Goal: Information Seeking & Learning: Find specific page/section

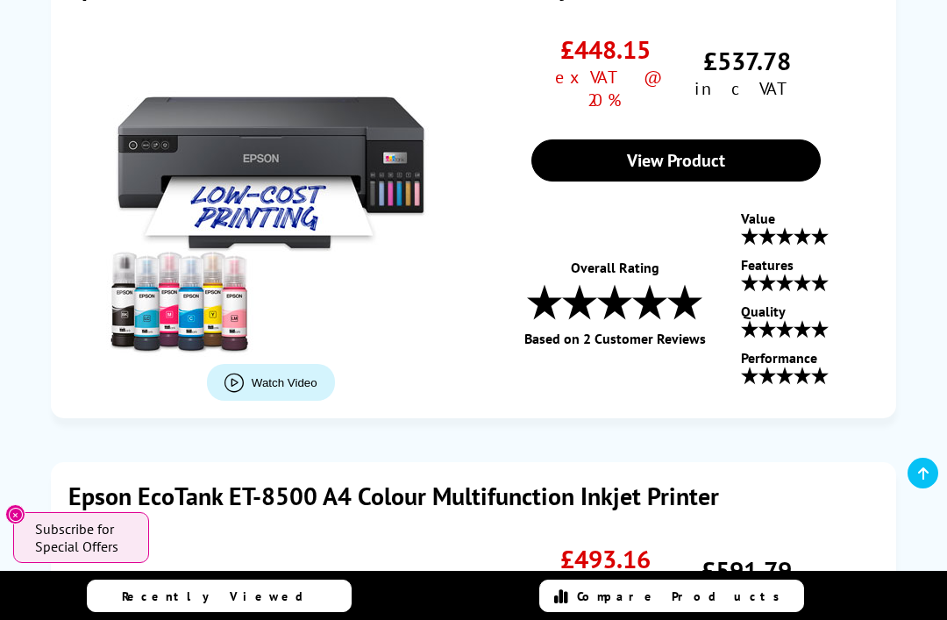
scroll to position [2447, 0]
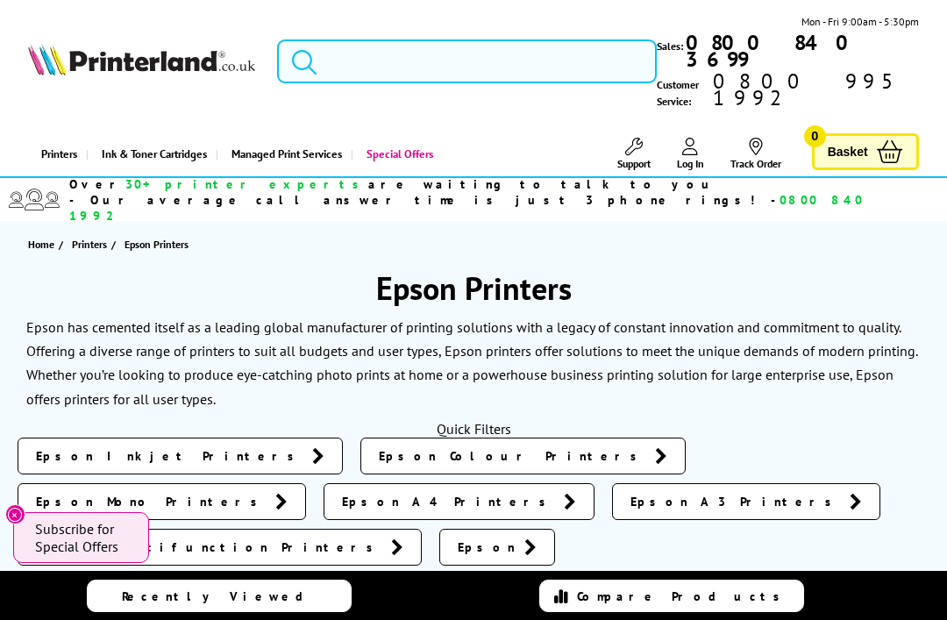
click at [486, 51] on input "search" at bounding box center [467, 61] width 380 height 44
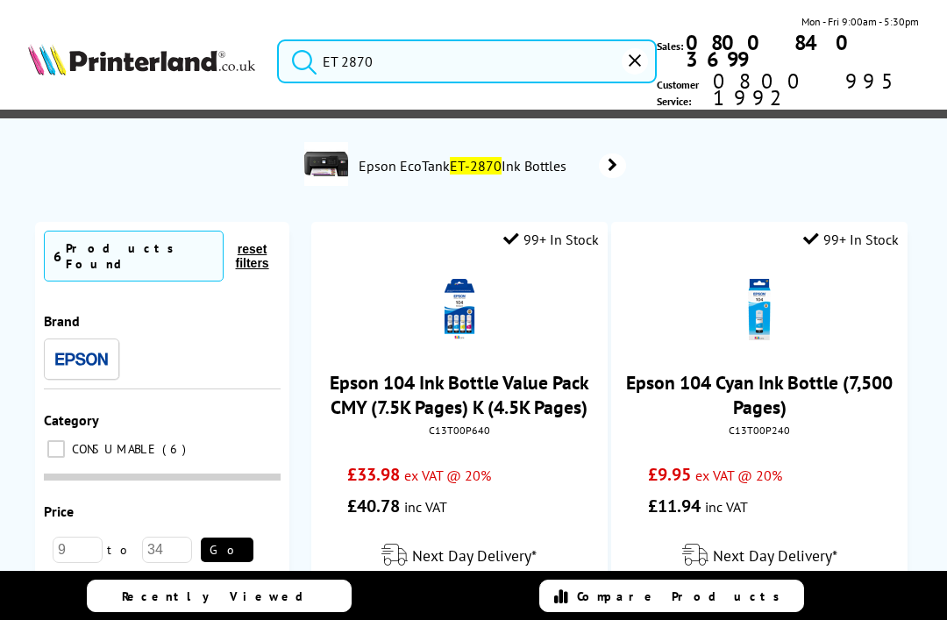
click at [300, 42] on button "submit" at bounding box center [300, 58] width 44 height 39
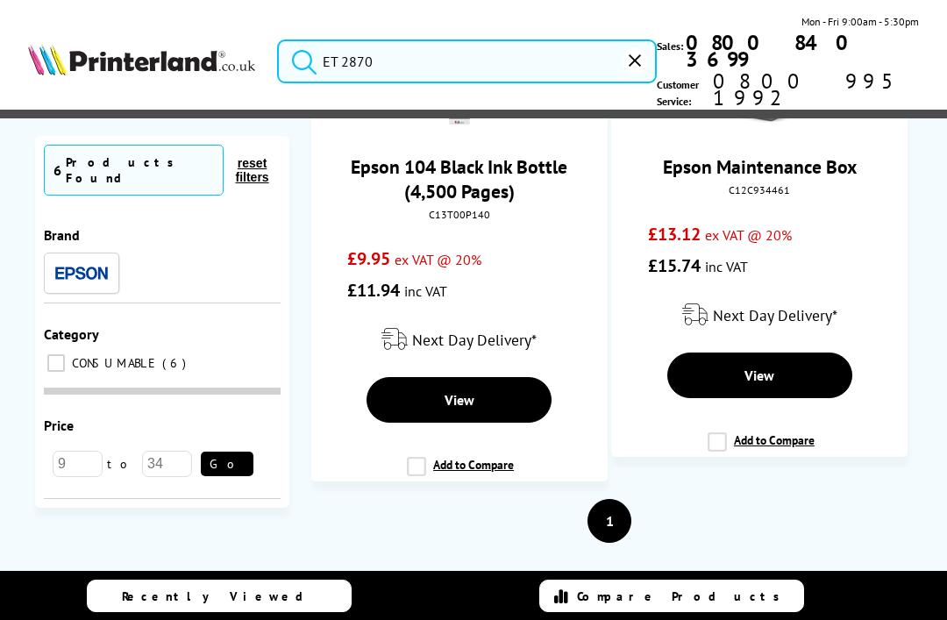
scroll to position [1200, 0]
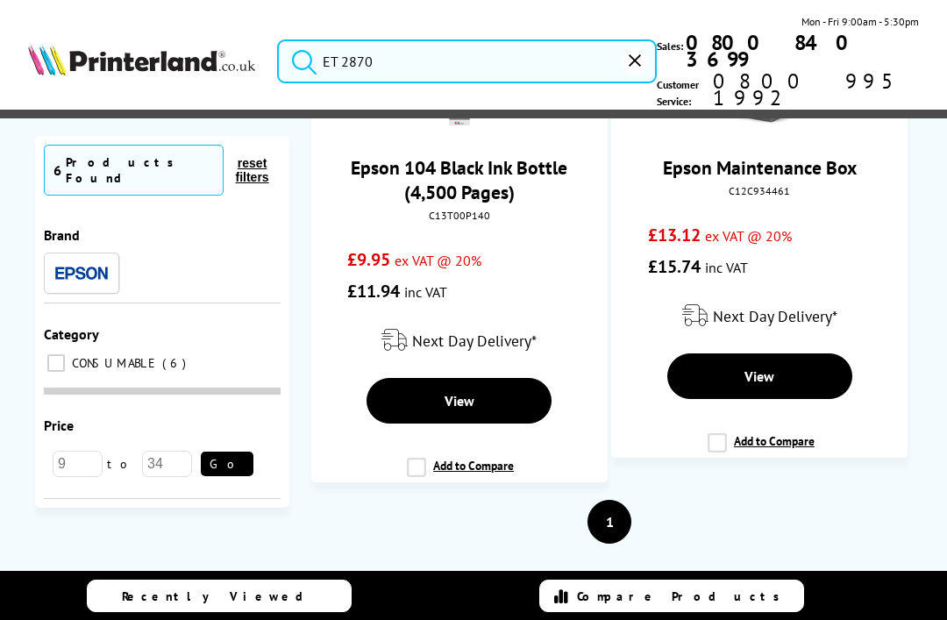
type input "ET 287"
